Goal: Information Seeking & Learning: Find specific fact

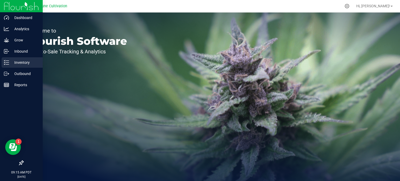
click at [15, 65] on p "Inventory" at bounding box center [24, 62] width 31 height 6
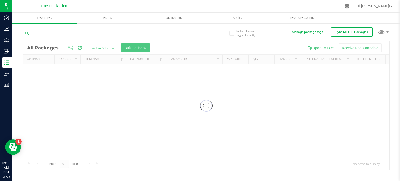
click at [60, 33] on input "text" at bounding box center [105, 33] width 165 height 8
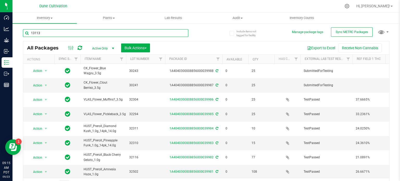
type input "13113"
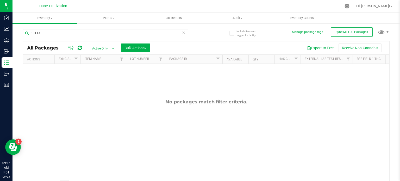
click at [90, 51] on span "Active Only" at bounding box center [102, 48] width 29 height 7
click at [95, 82] on li "All" at bounding box center [102, 80] width 28 height 8
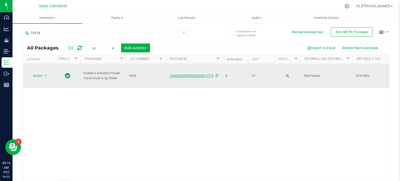
click at [188, 74] on link "1A4040300008856000013113" at bounding box center [192, 76] width 44 height 4
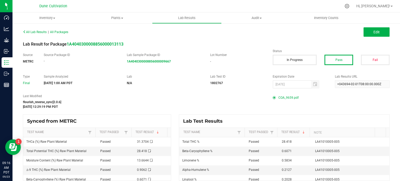
click at [286, 96] on span "COA_9659.pdf" at bounding box center [288, 98] width 20 height 8
click at [392, 7] on span at bounding box center [392, 6] width 2 height 1
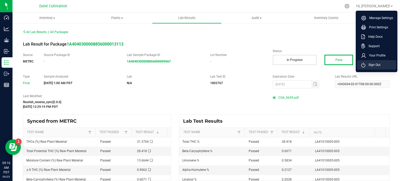
click at [371, 62] on span "Sign Out" at bounding box center [372, 64] width 15 height 5
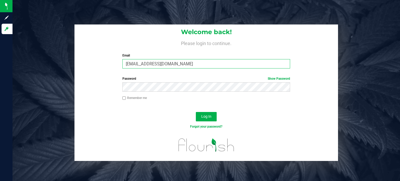
click at [211, 60] on input "[EMAIL_ADDRESS][DOMAIN_NAME]" at bounding box center [206, 63] width 168 height 9
type input "[EMAIL_ADDRESS][PERSON_NAME][DOMAIN_NAME]"
click at [203, 117] on span "Log In" at bounding box center [206, 116] width 10 height 4
